Goal: Check status: Check status

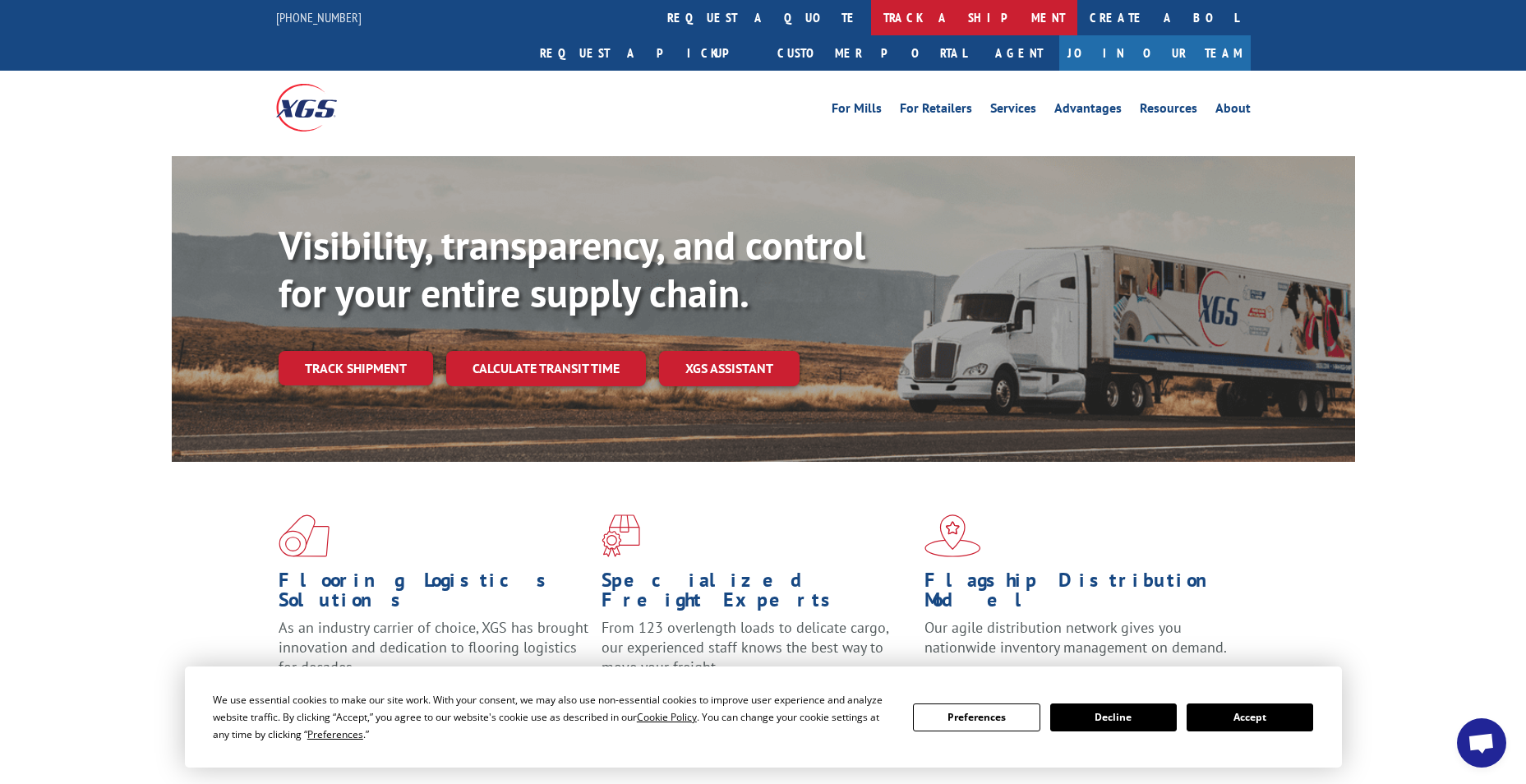
click at [871, 9] on link "track a shipment" at bounding box center [974, 17] width 206 height 36
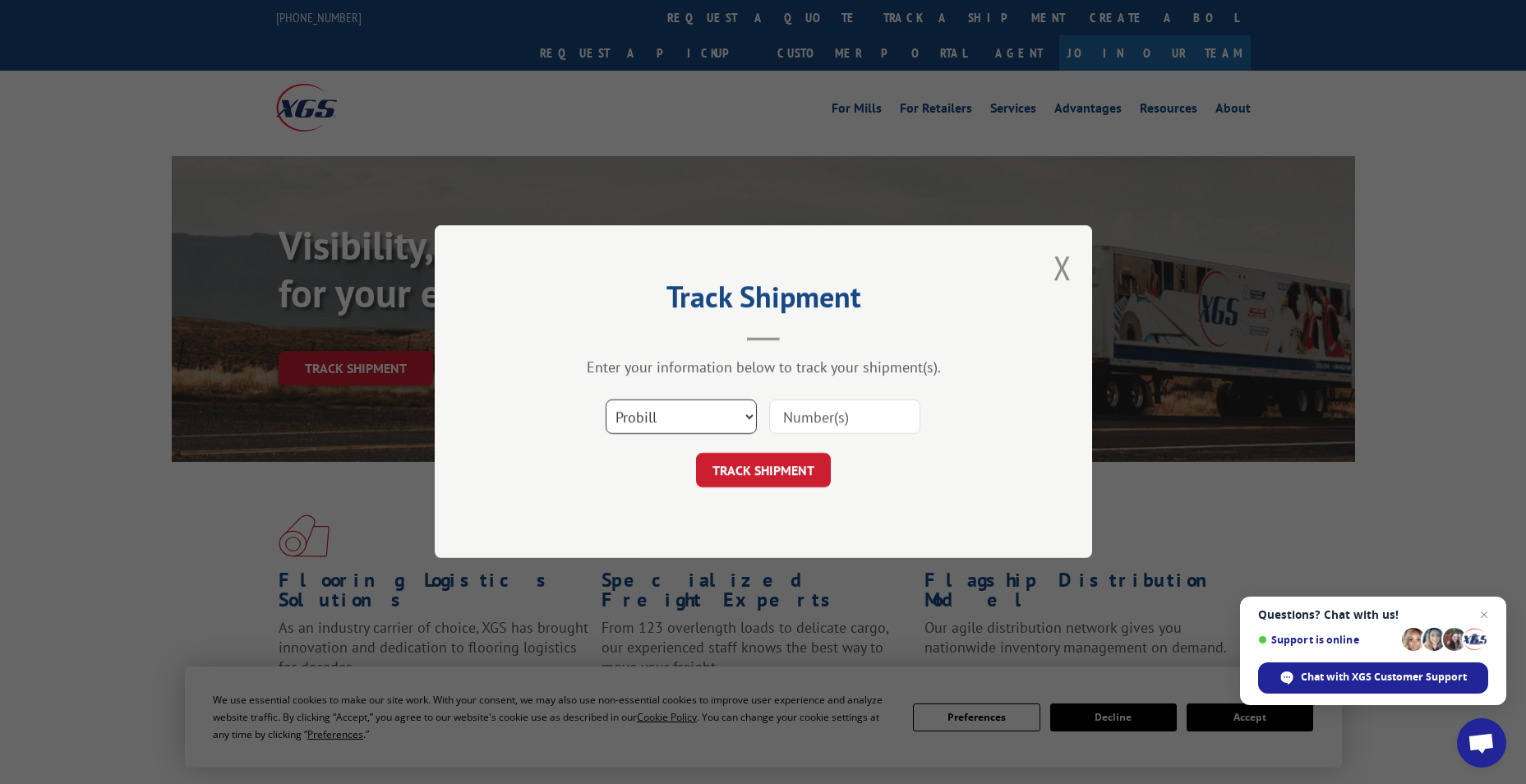
click at [682, 419] on select "Select category... Probill BOL PO" at bounding box center [681, 418] width 151 height 35
select select "bol"
click at [606, 400] on select "Select category... Probill BOL PO" at bounding box center [681, 418] width 151 height 35
paste input "5160740"
type input "5160740"
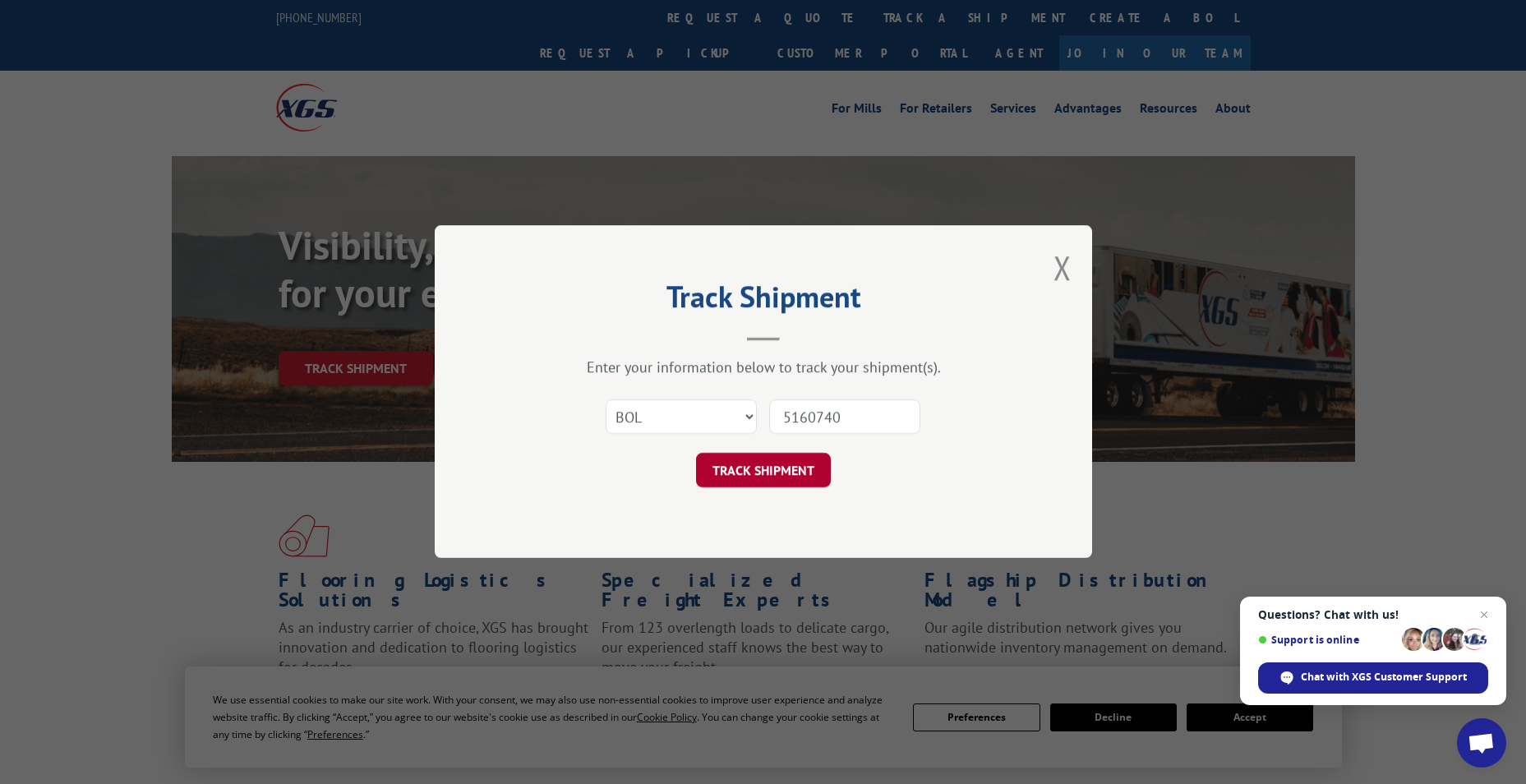
click at [759, 464] on button "TRACK SHIPMENT" at bounding box center [764, 471] width 135 height 35
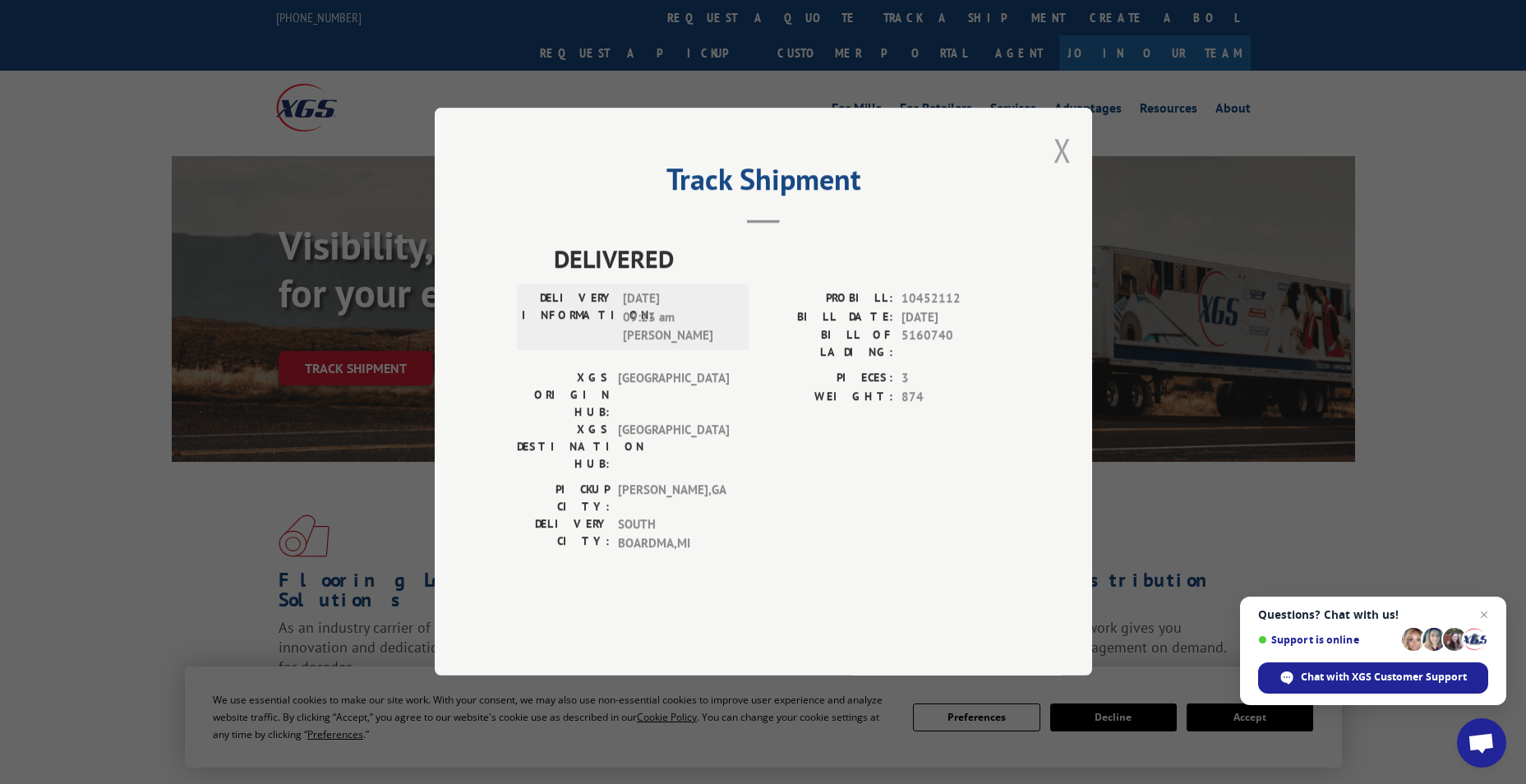
click at [1057, 172] on button "Close modal" at bounding box center [1062, 149] width 18 height 43
